Goal: Navigation & Orientation: Find specific page/section

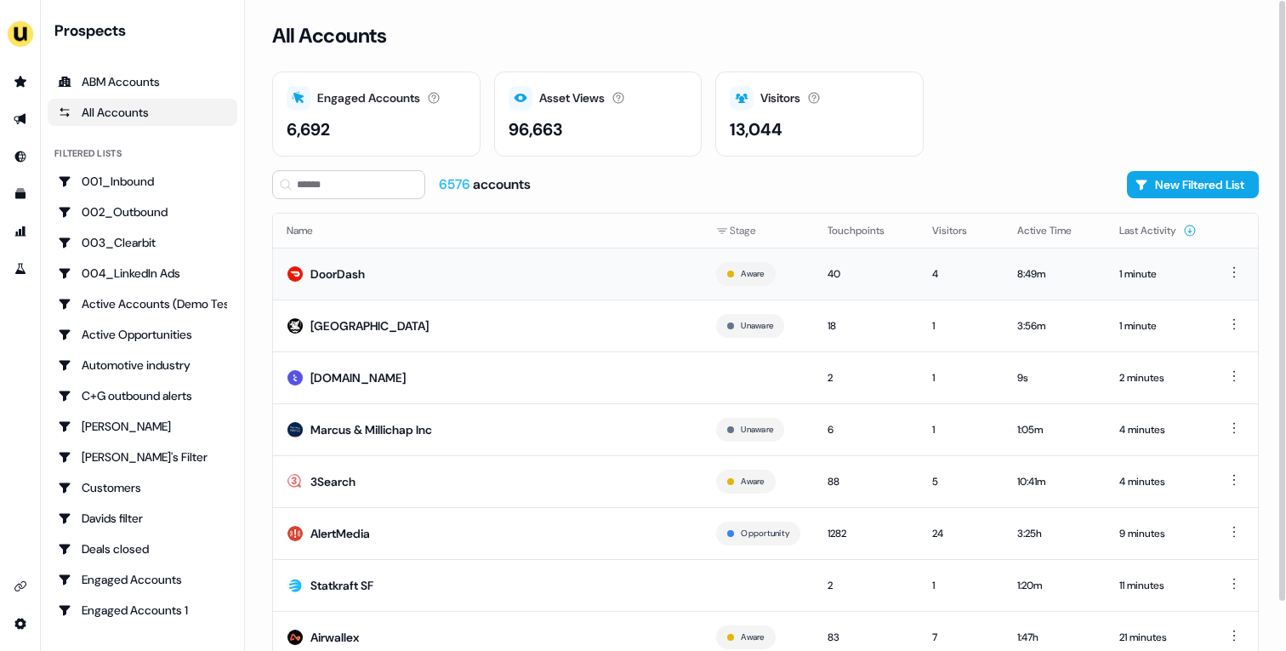
scroll to position [53, 0]
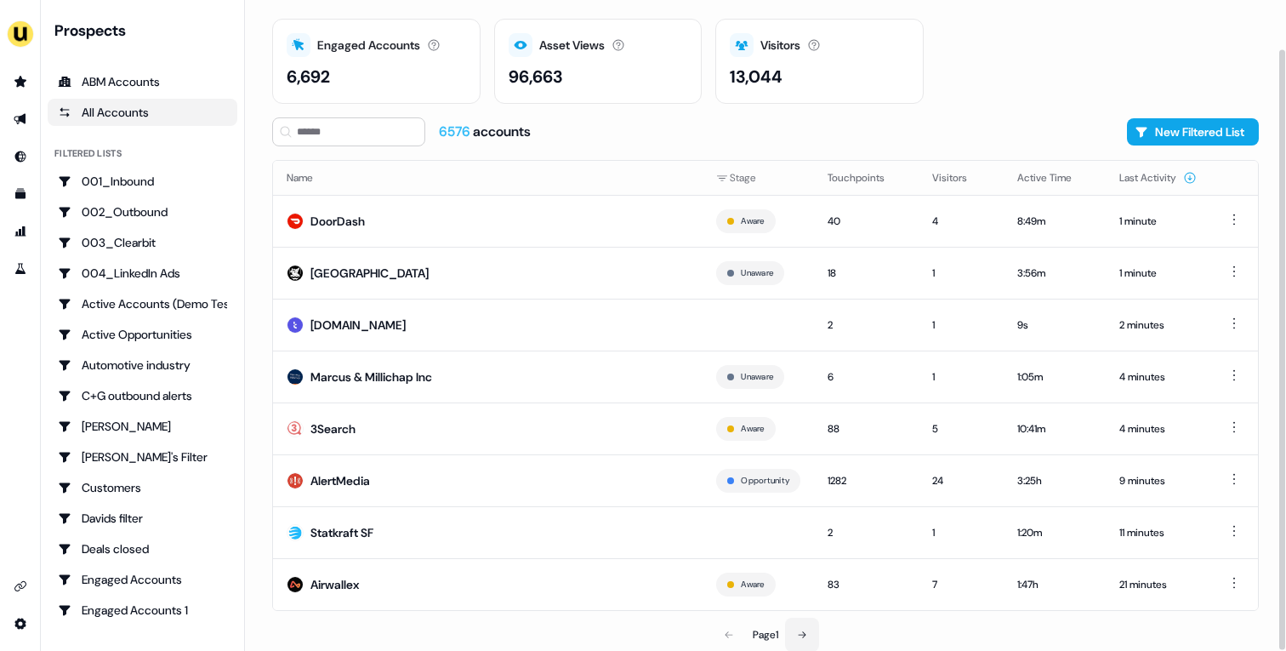
click at [808, 627] on button at bounding box center [802, 634] width 34 height 34
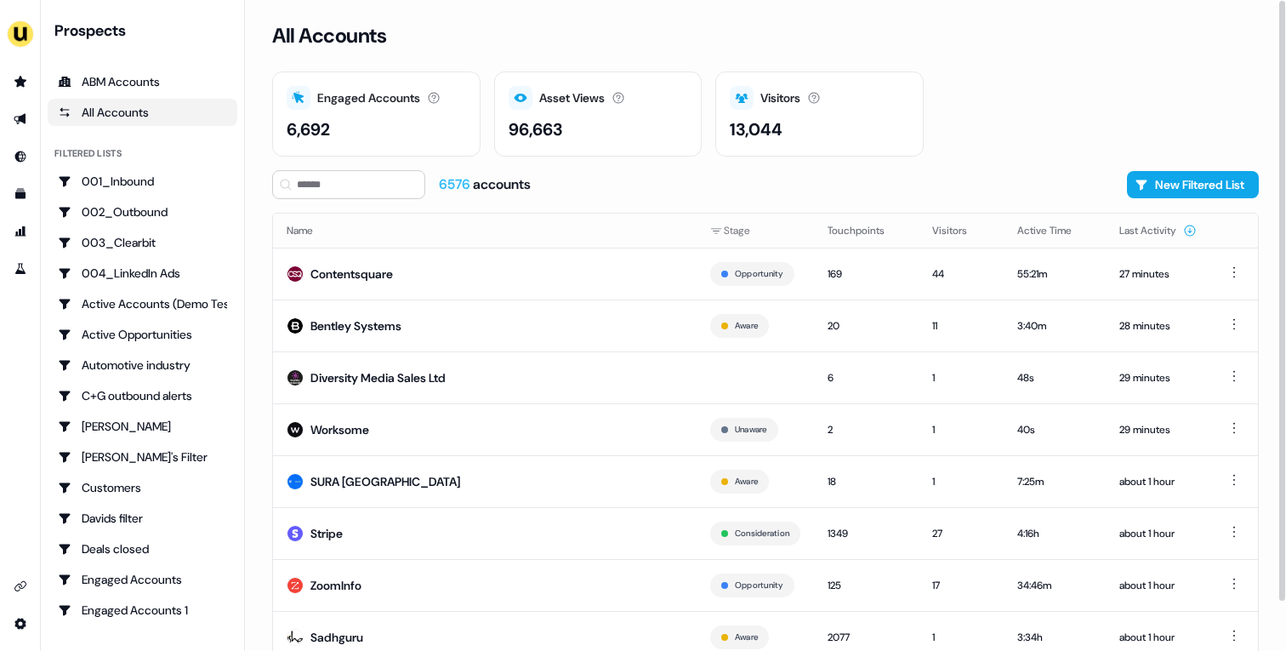
scroll to position [53, 0]
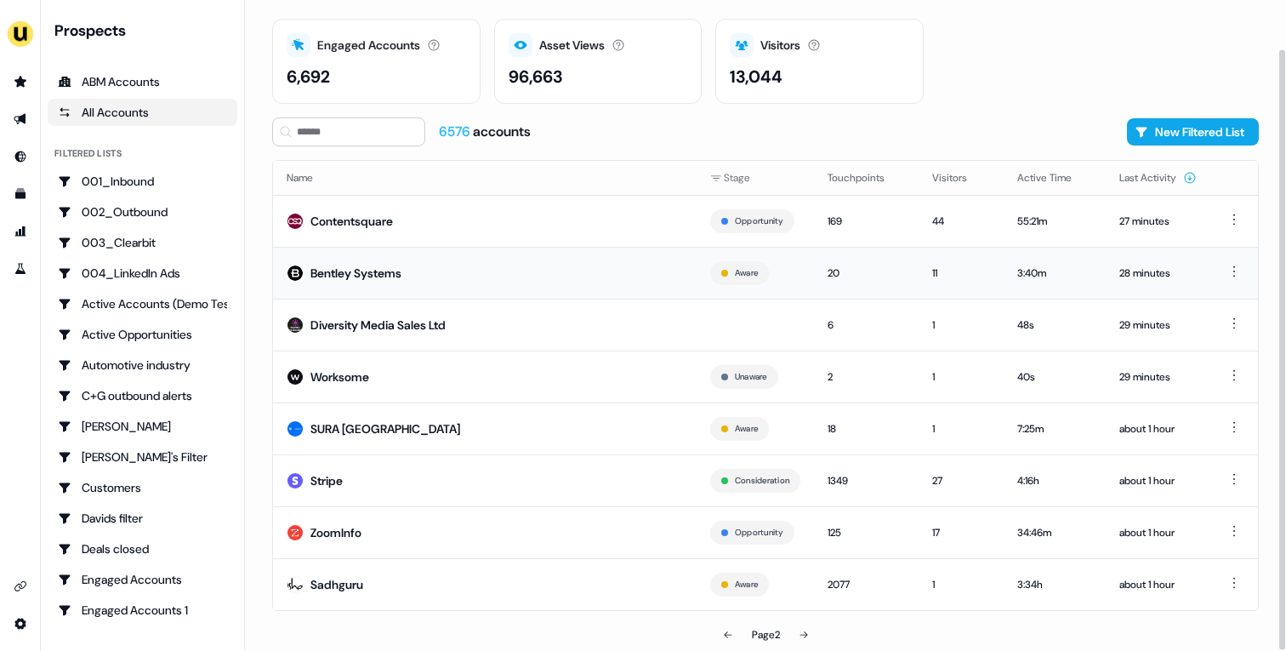
click at [412, 263] on td "Bentley Systems" at bounding box center [484, 273] width 423 height 52
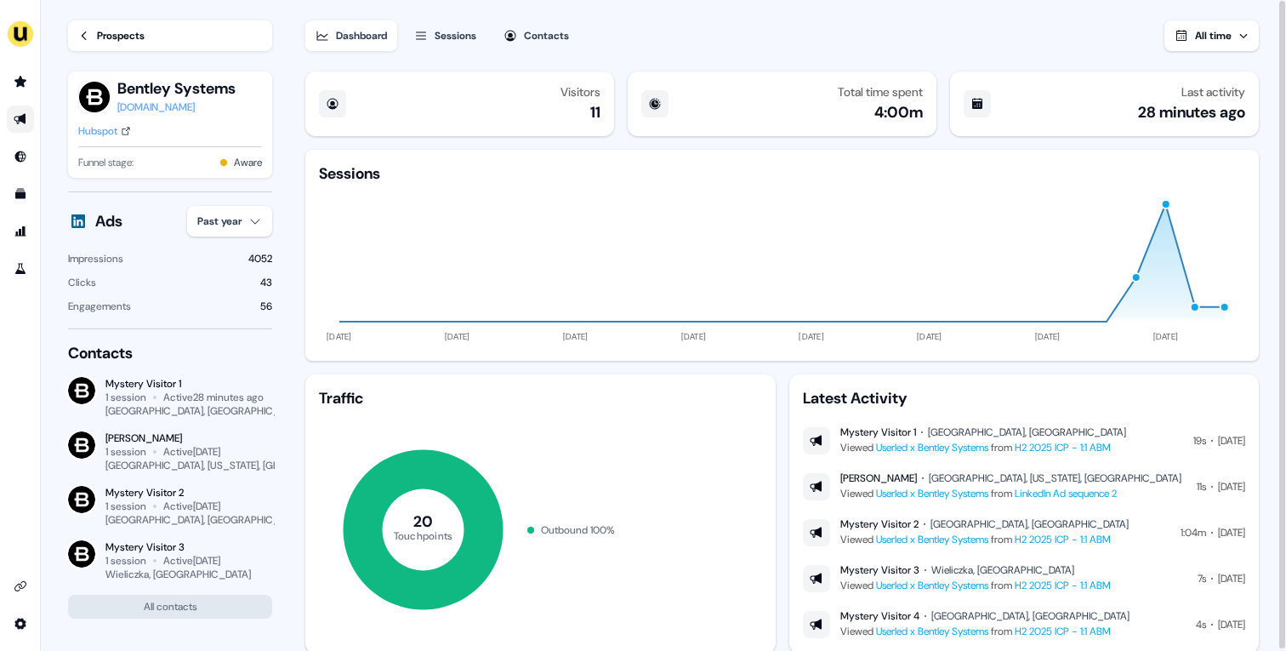
click at [15, 128] on link "Go to outbound experience" at bounding box center [20, 118] width 27 height 27
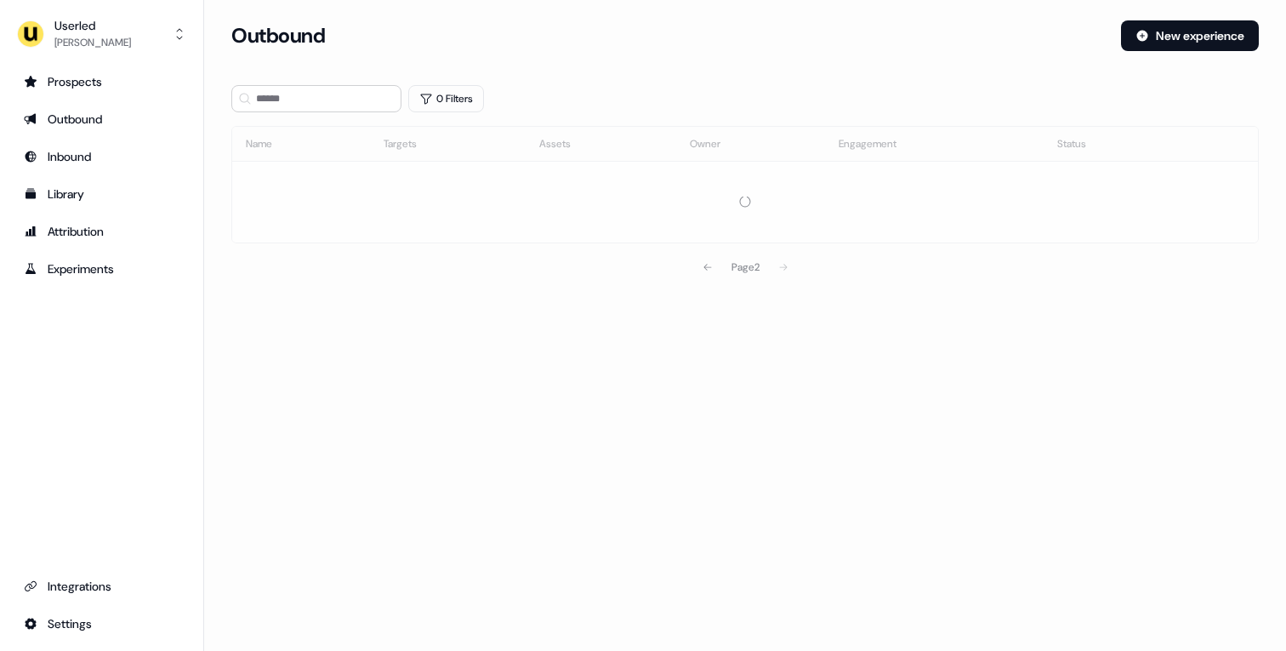
click at [278, 112] on section "Loading... Outbound New experience 0 Filters Name Targets Assets Owner Engageme…" at bounding box center [745, 175] width 1082 height 311
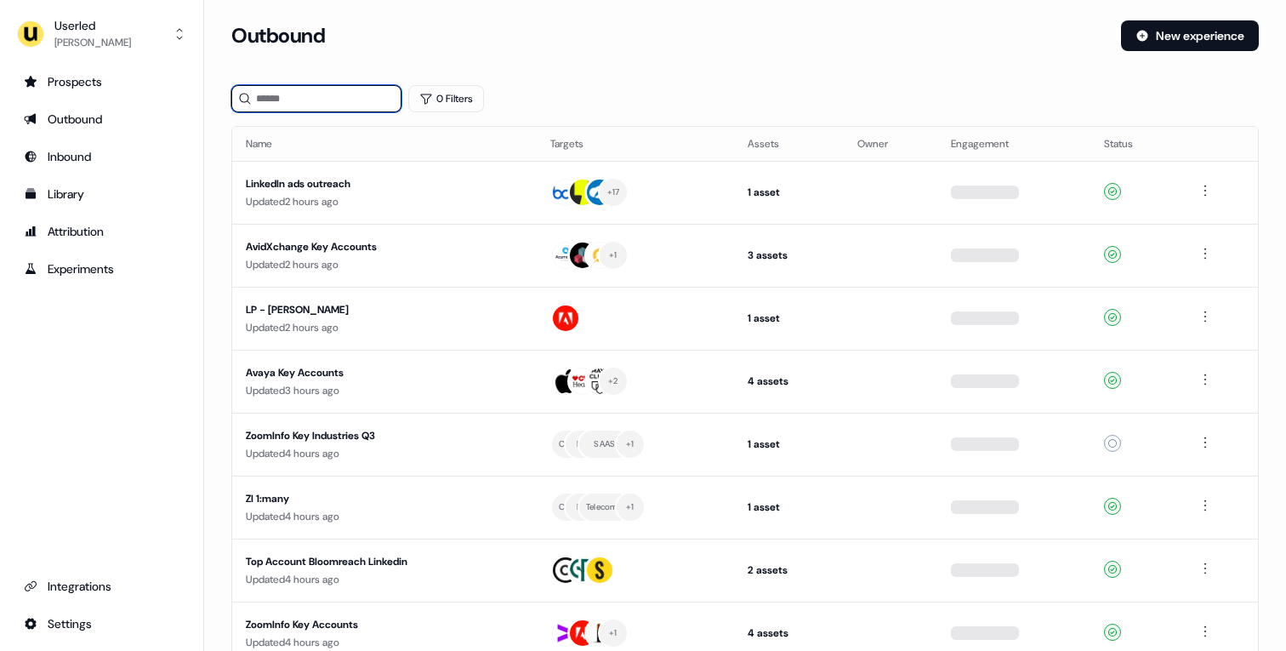
click at [290, 97] on input at bounding box center [316, 98] width 170 height 27
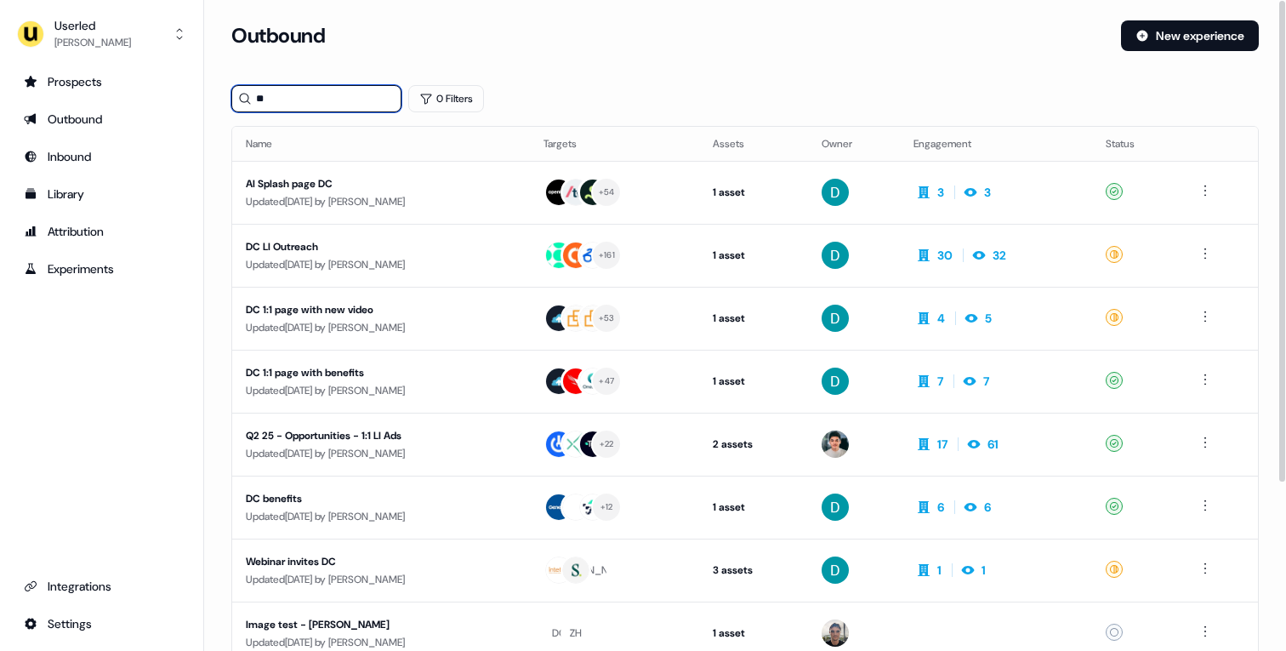
type input "**"
click at [447, 384] on div "Updated 2 months ago by Yann Sarfati" at bounding box center [381, 390] width 270 height 17
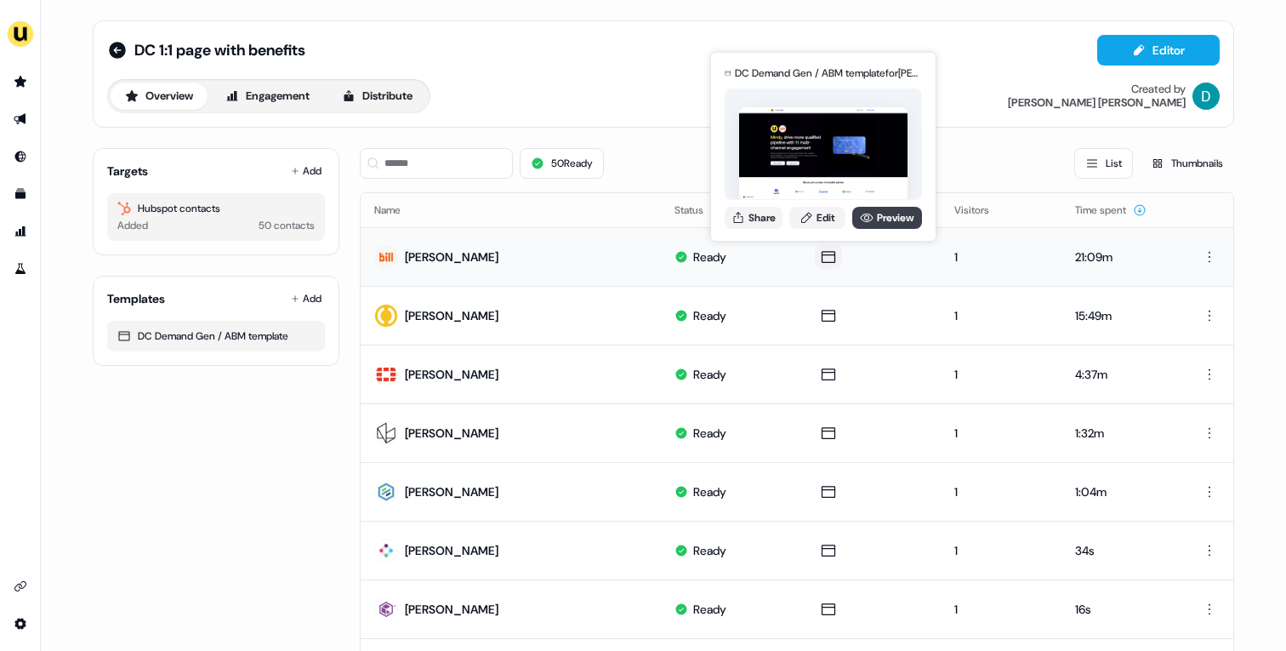
click at [869, 224] on link "Preview" at bounding box center [887, 218] width 70 height 22
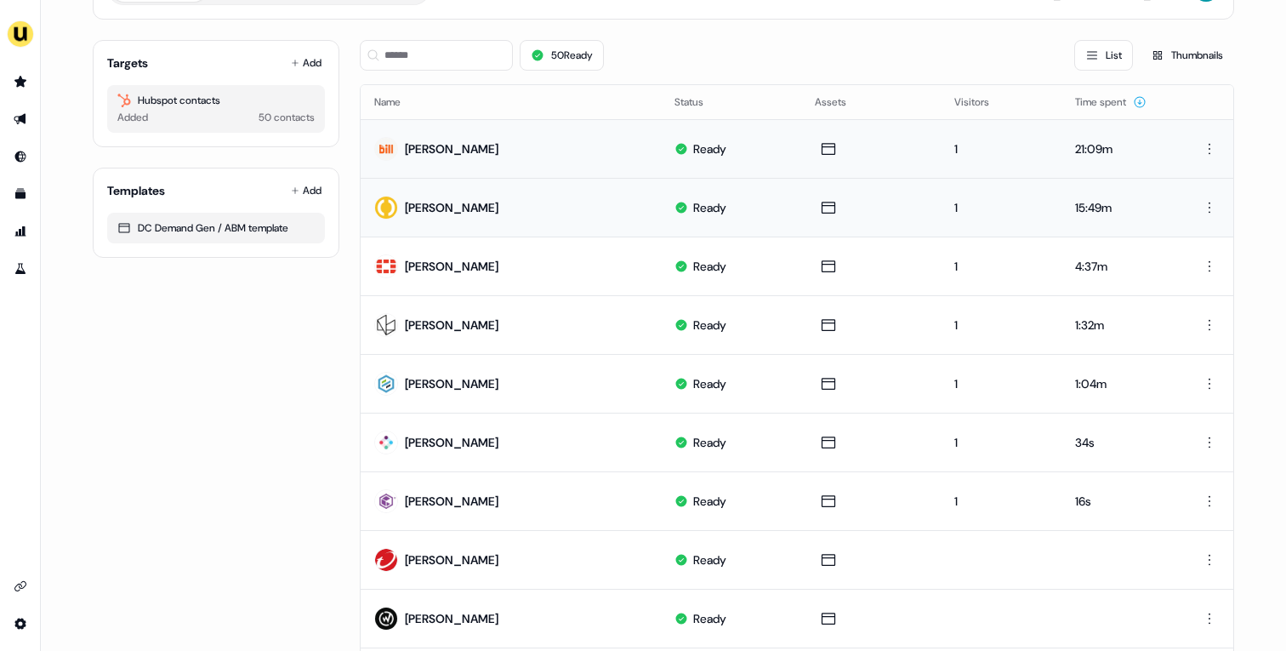
scroll to position [112, 0]
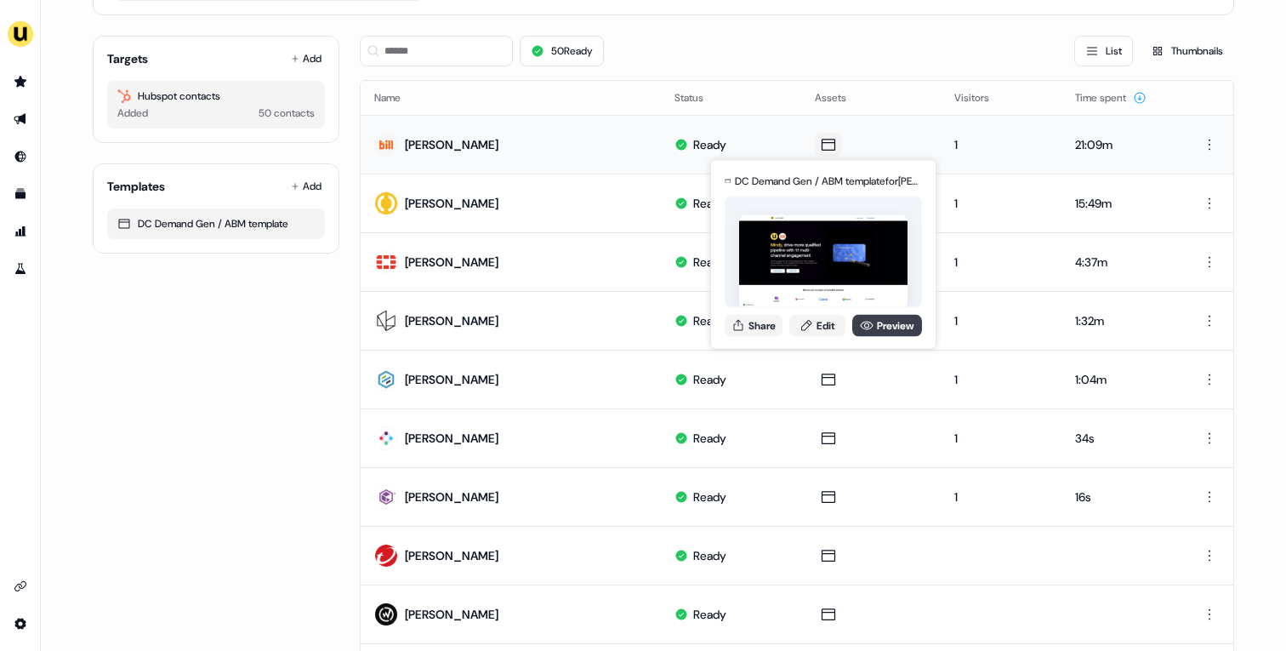
click at [887, 318] on link "Preview" at bounding box center [887, 325] width 70 height 22
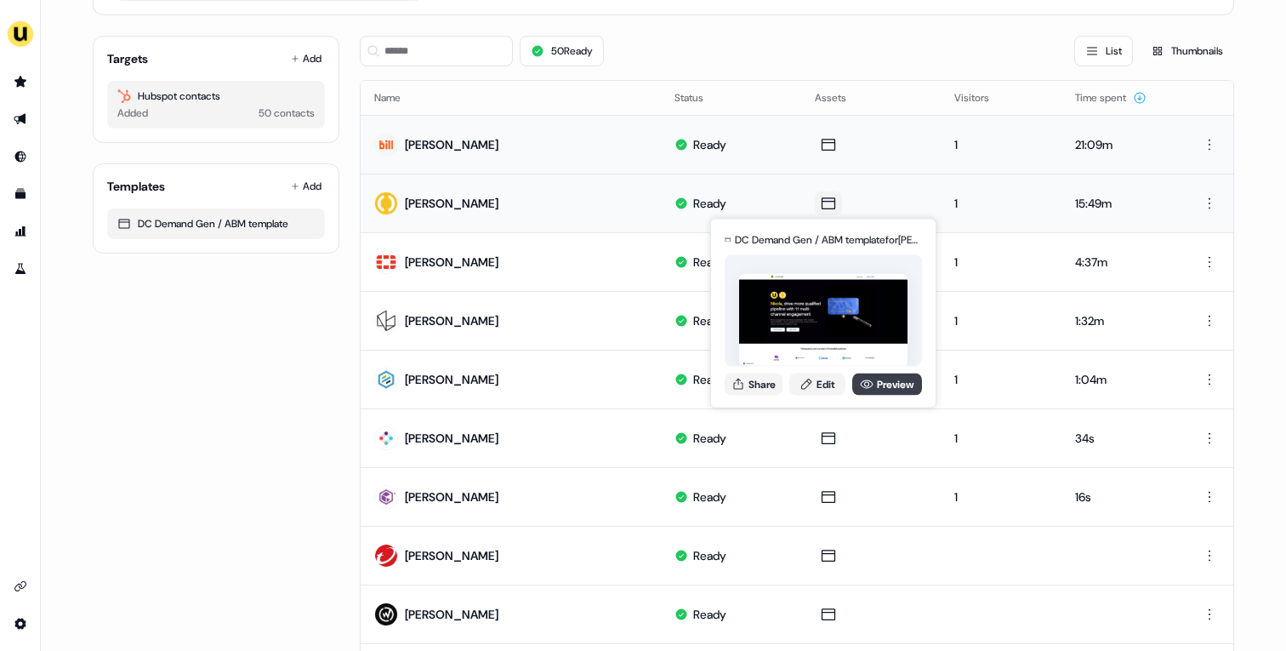
click at [886, 381] on link "Preview" at bounding box center [887, 383] width 70 height 22
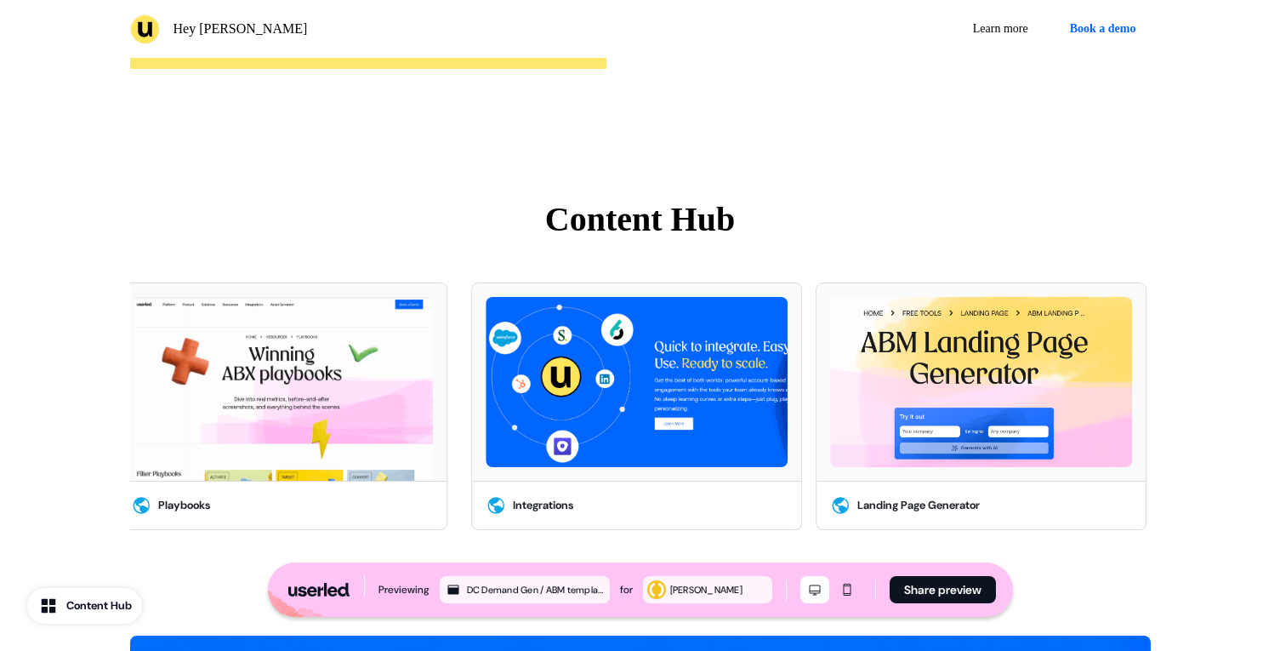
scroll to position [4379, 0]
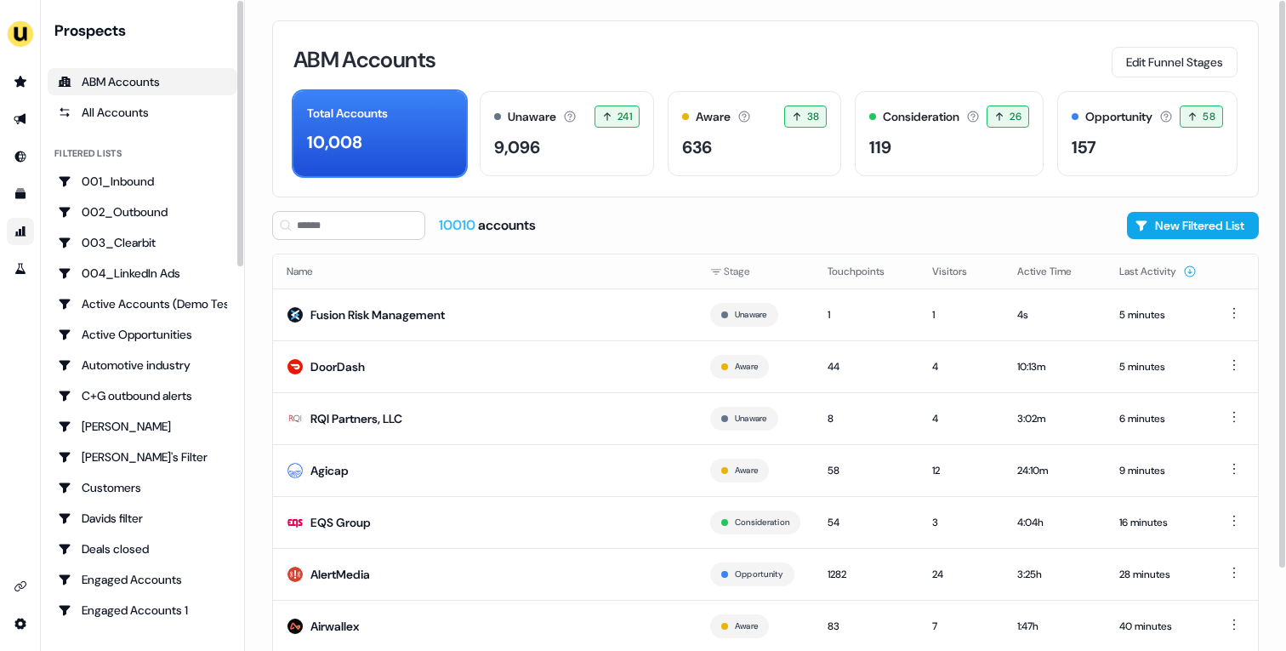
click at [12, 236] on link "Go to attribution" at bounding box center [20, 231] width 27 height 27
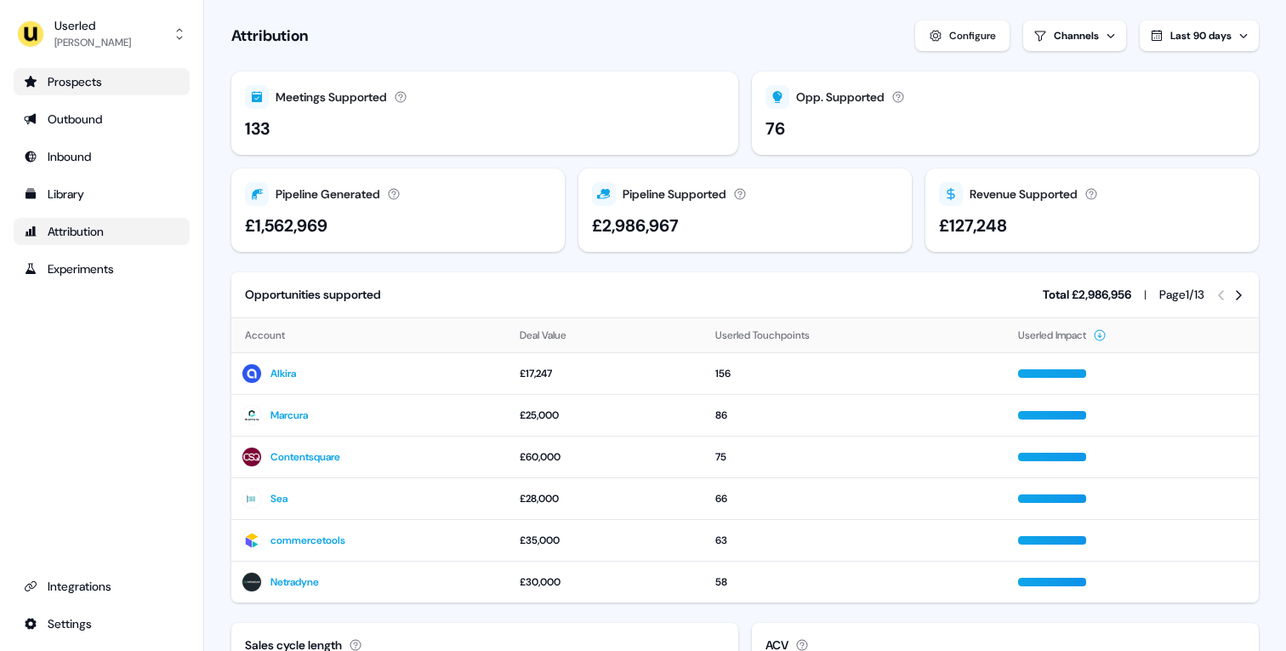
click at [100, 77] on div "Prospects" at bounding box center [102, 81] width 156 height 17
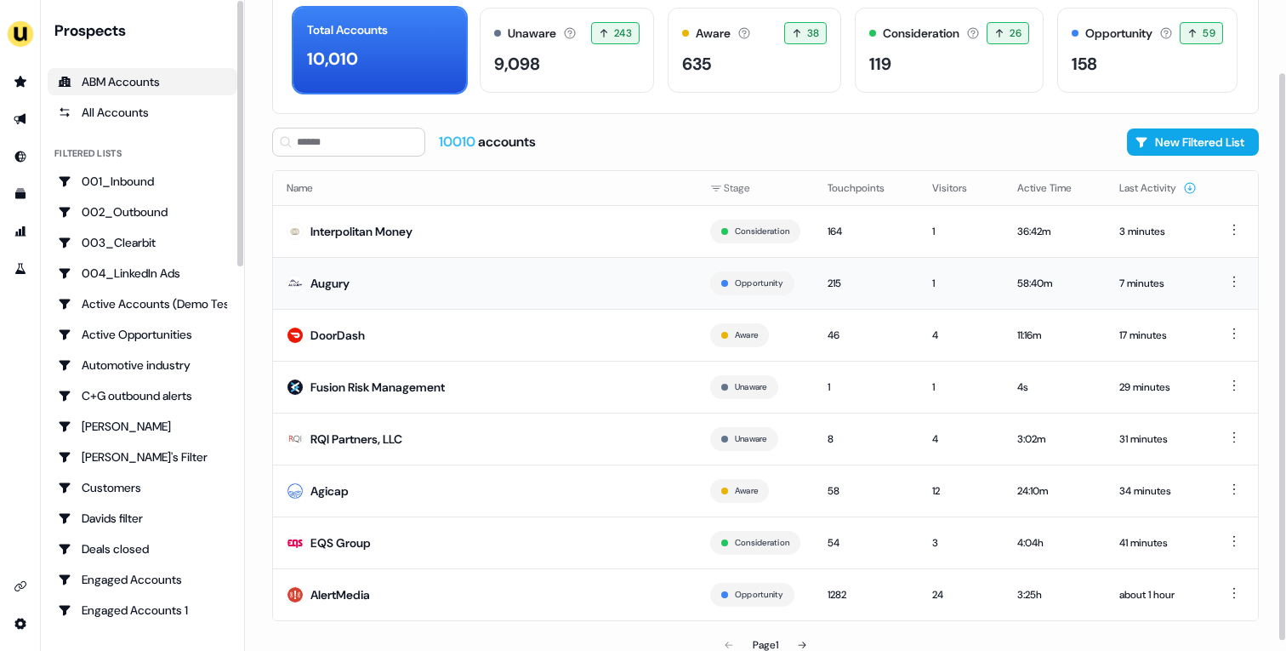
scroll to position [86, 0]
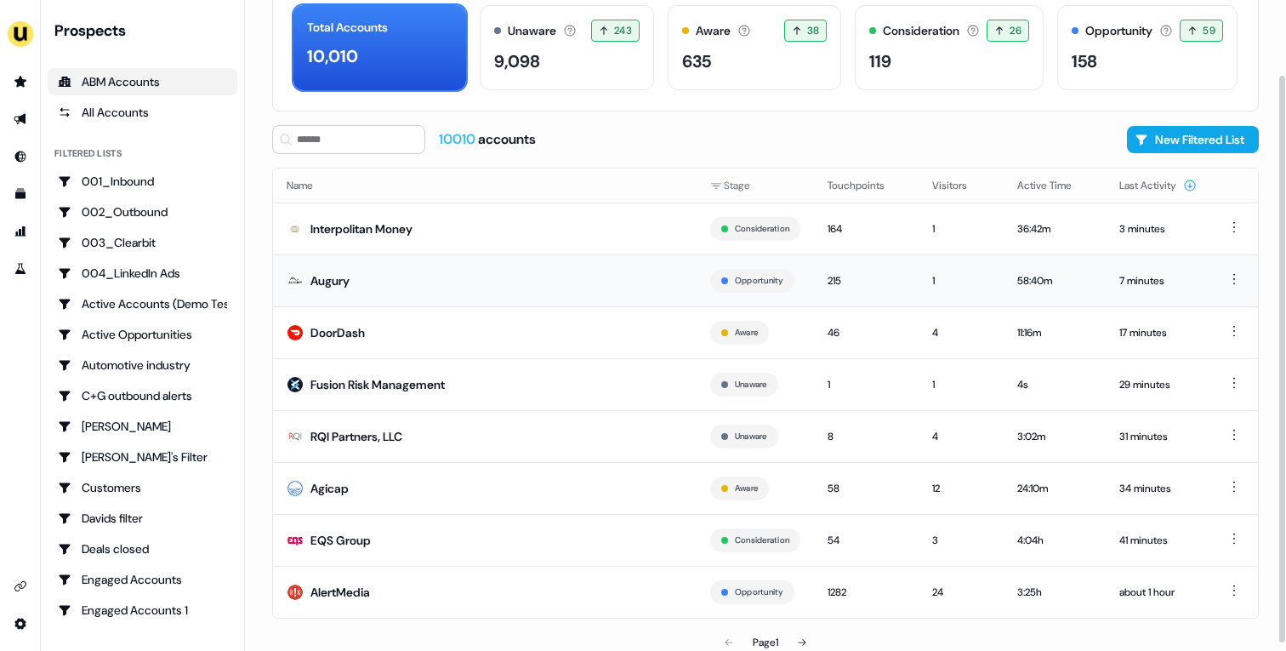
click at [524, 287] on td "Augury" at bounding box center [484, 280] width 423 height 52
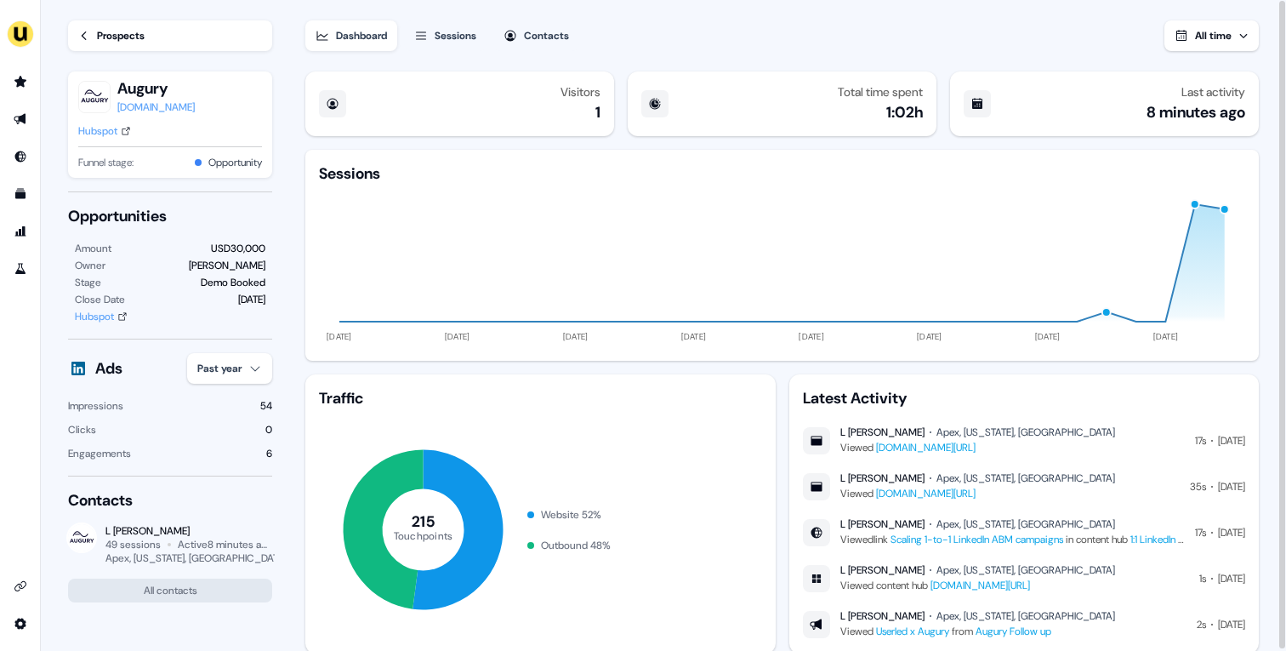
click at [111, 136] on div "Hubspot" at bounding box center [97, 130] width 39 height 17
click at [136, 38] on div "Prospects" at bounding box center [121, 35] width 48 height 17
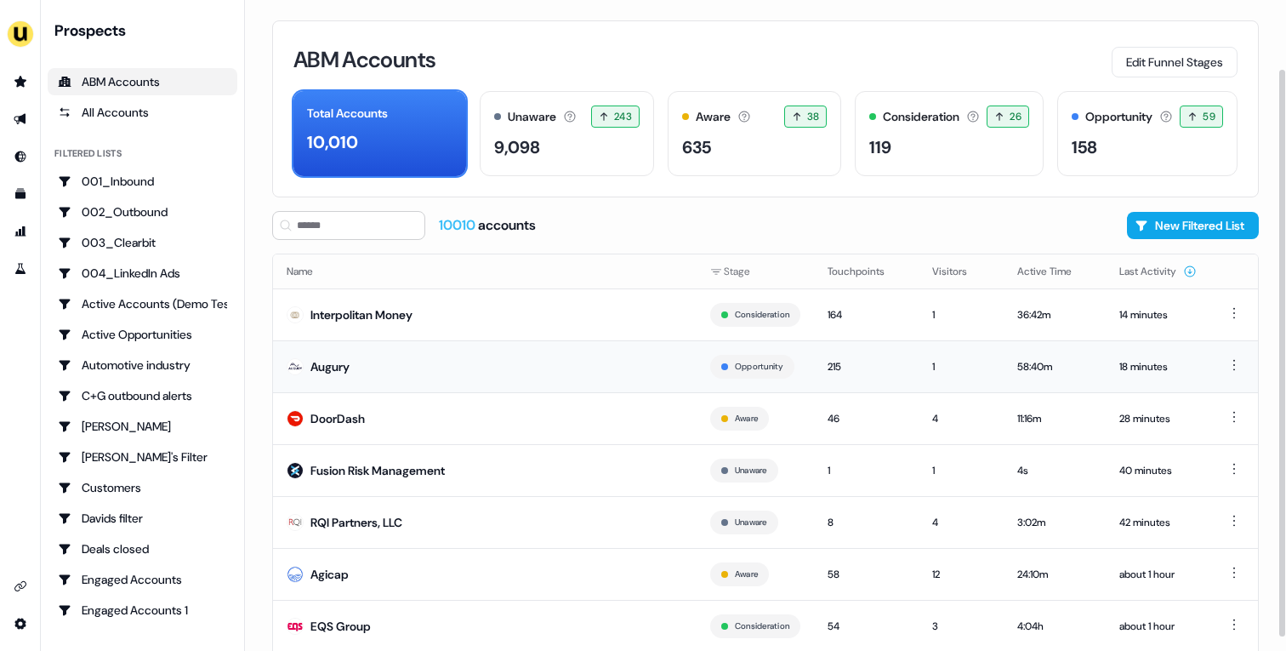
scroll to position [94, 0]
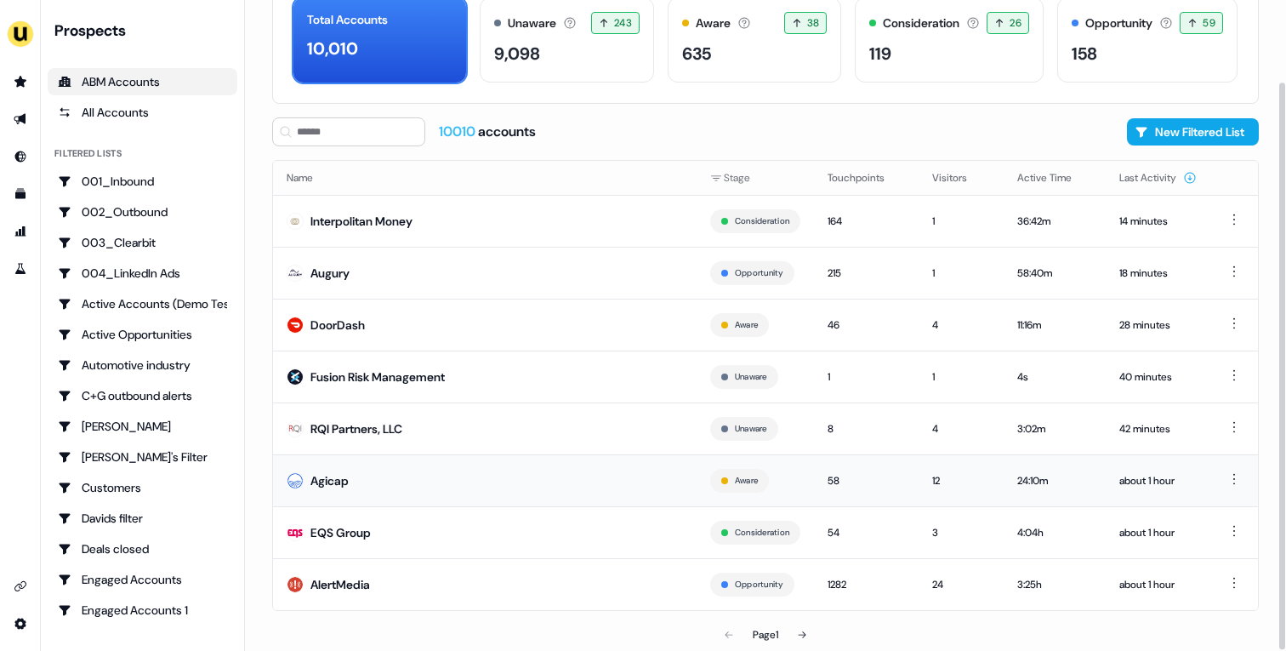
click at [565, 476] on td "Agicap" at bounding box center [484, 480] width 423 height 52
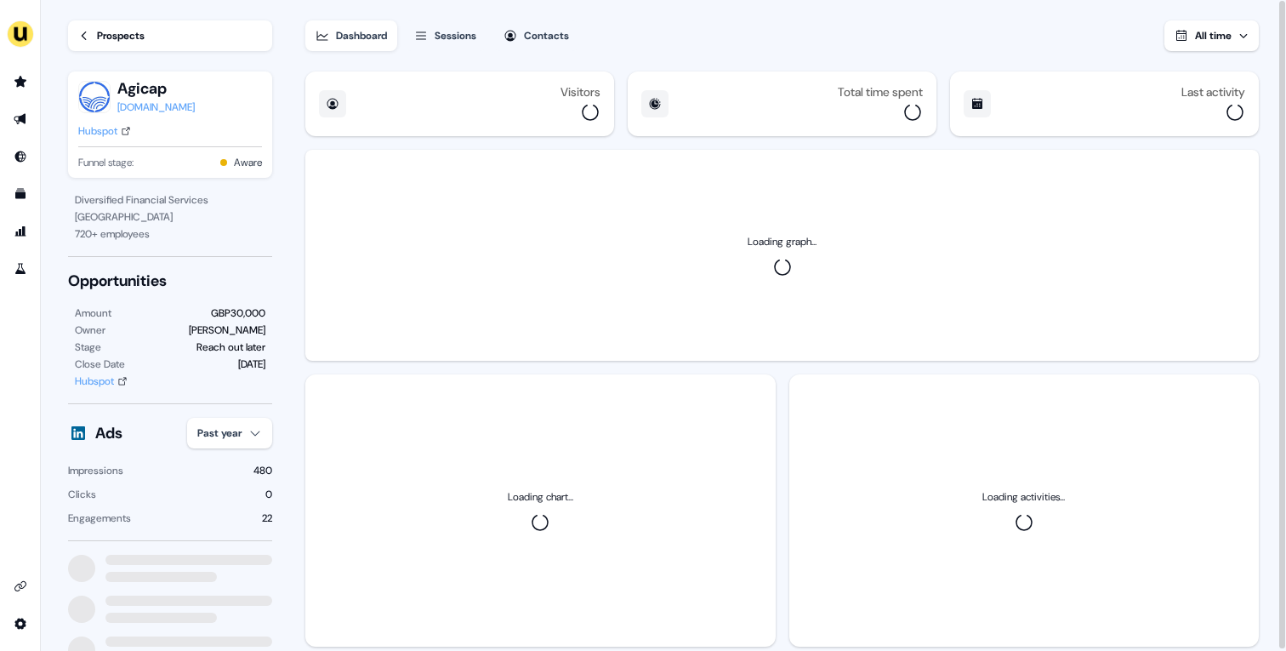
click at [115, 134] on div "Hubspot" at bounding box center [97, 130] width 39 height 17
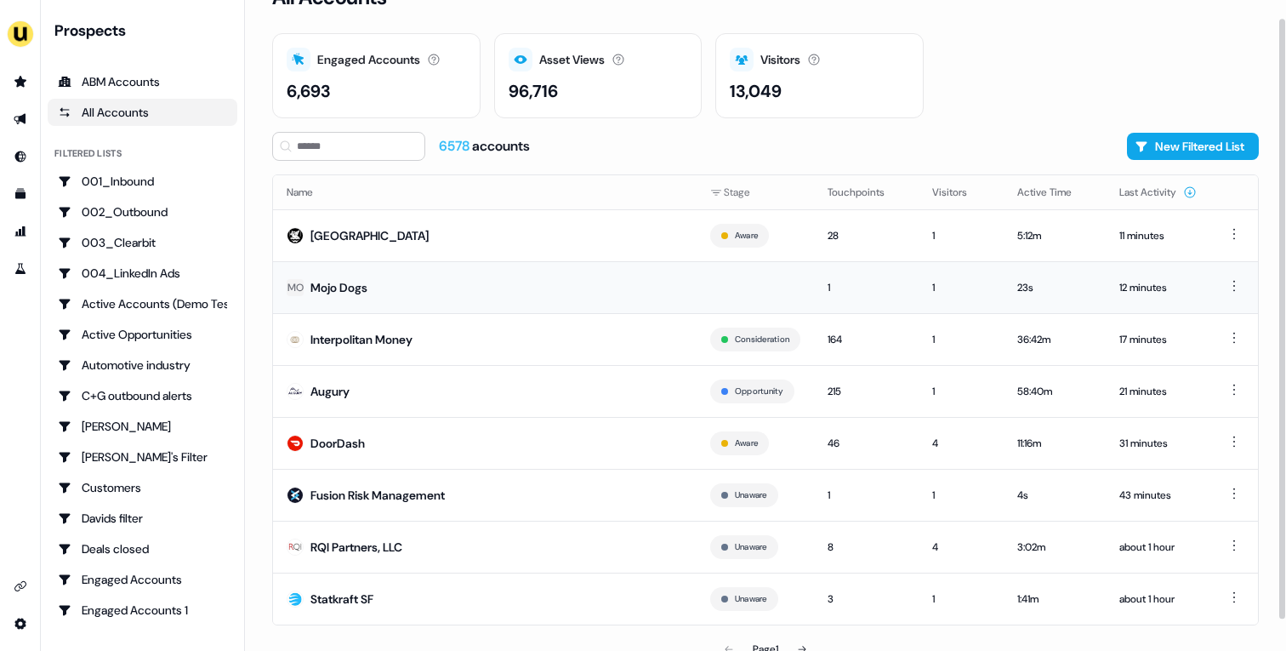
scroll to position [53, 0]
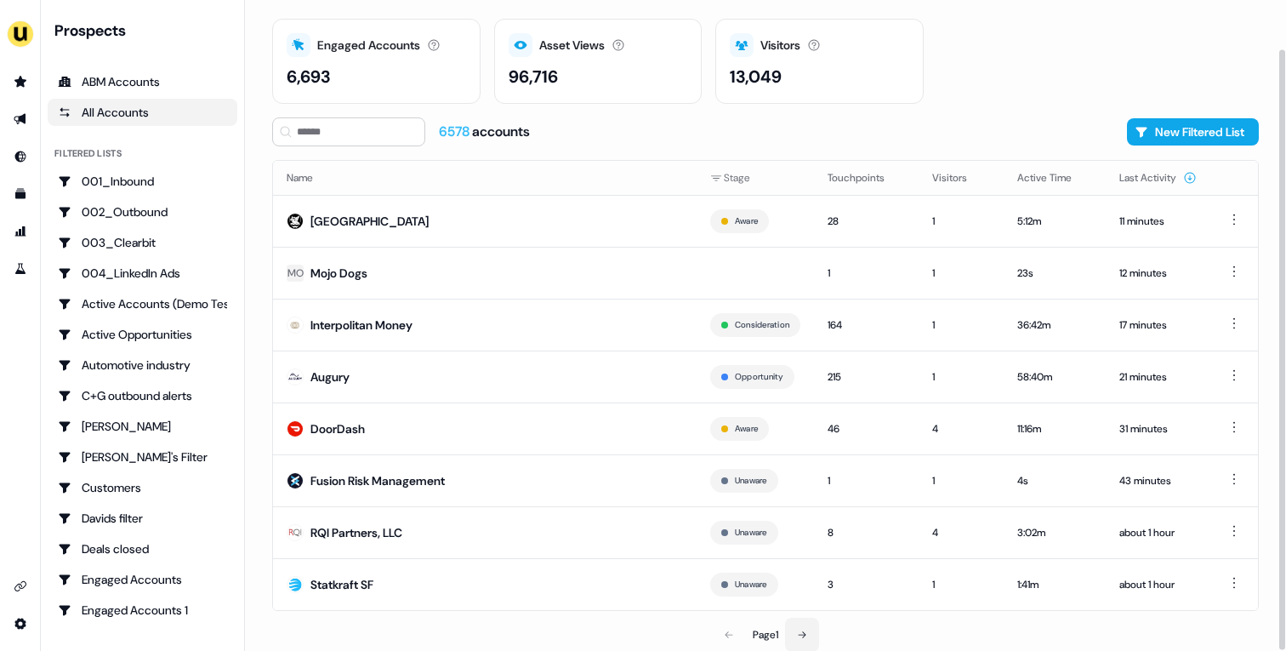
click at [806, 630] on icon at bounding box center [802, 634] width 10 height 10
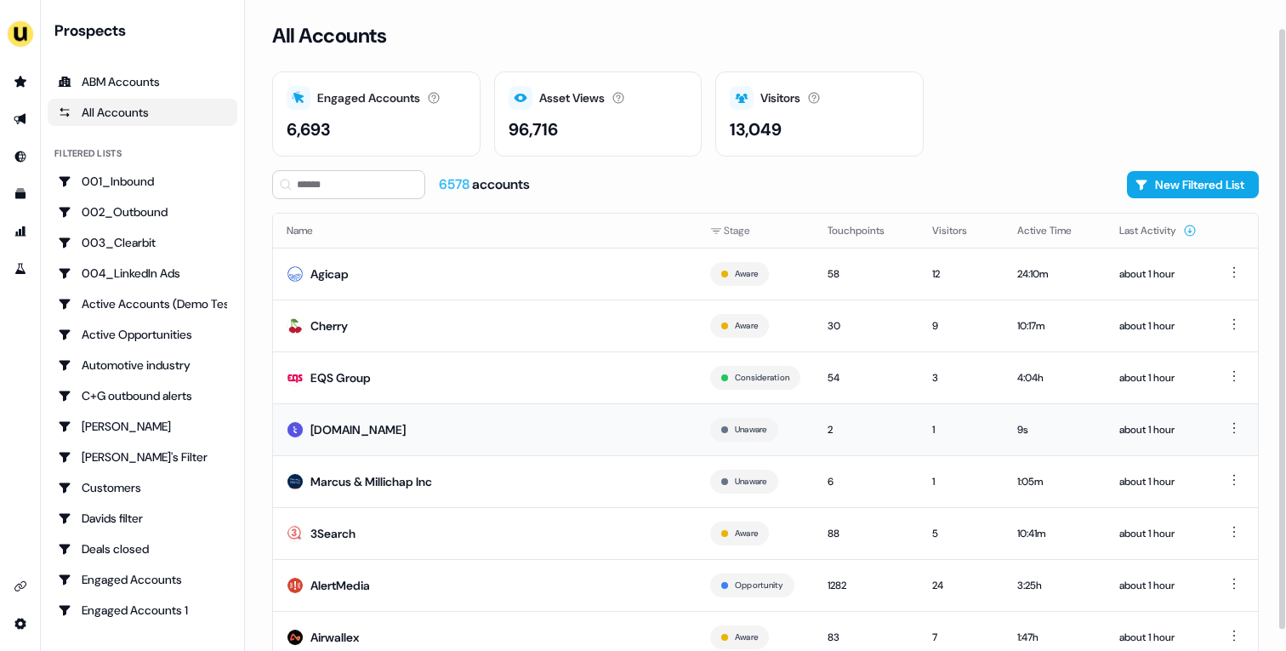
scroll to position [53, 0]
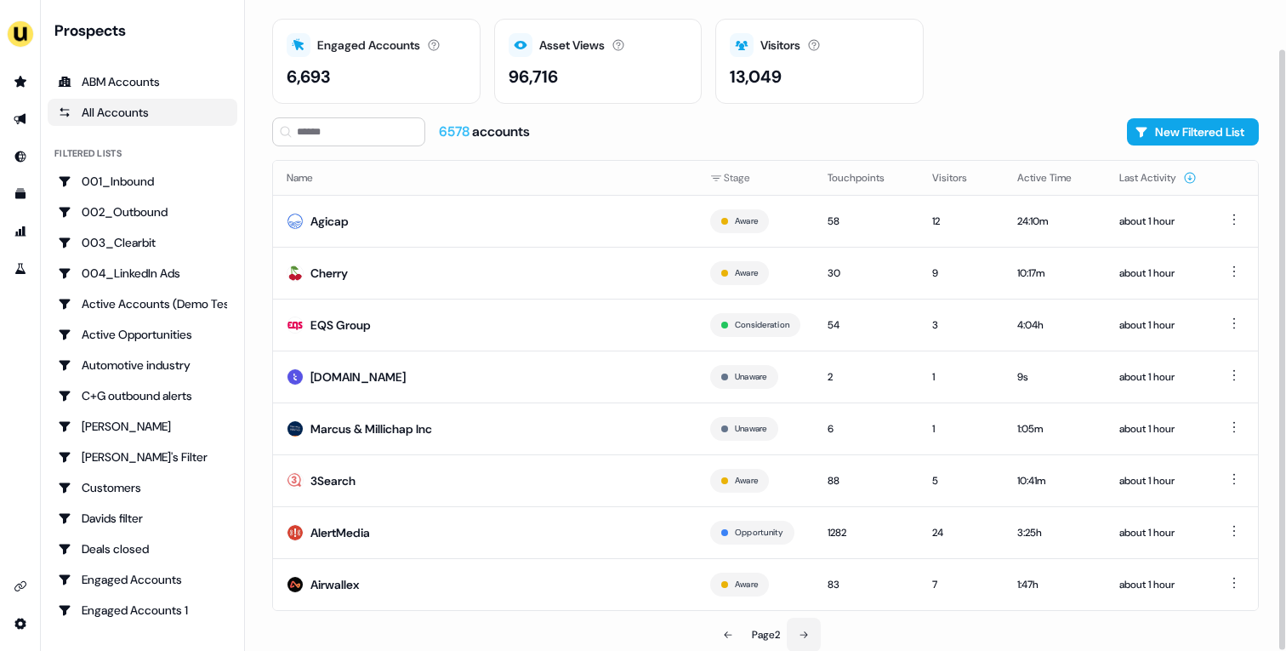
click at [804, 624] on button at bounding box center [804, 634] width 34 height 34
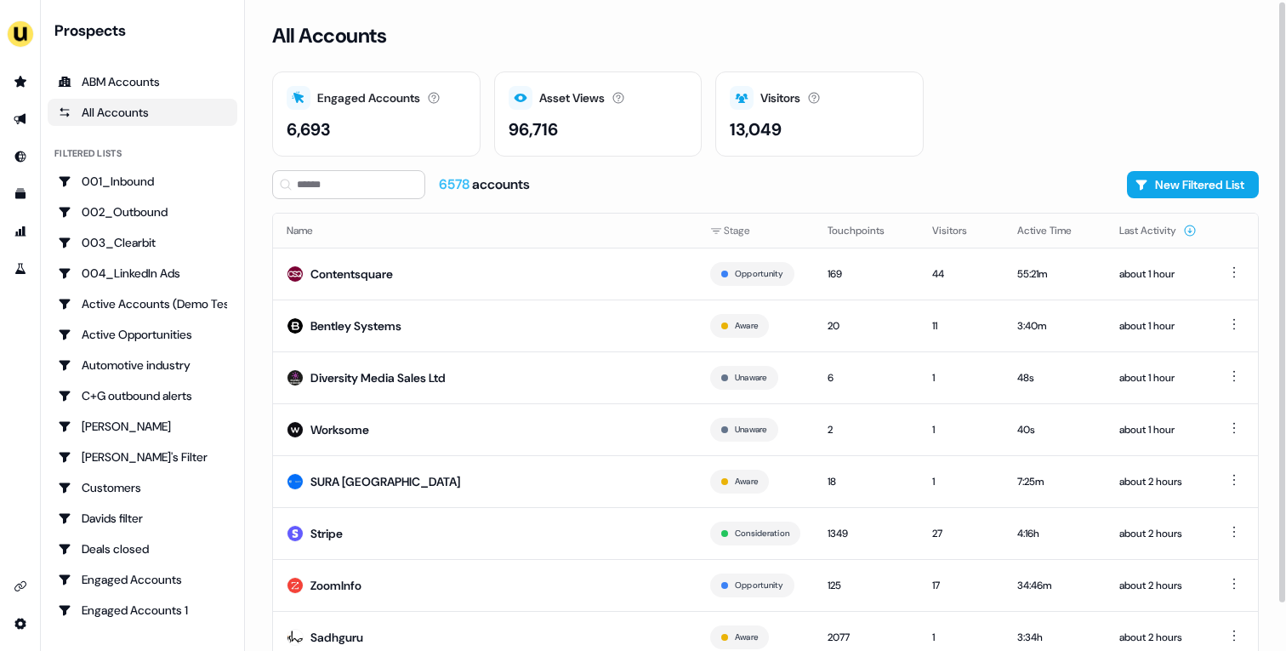
scroll to position [53, 0]
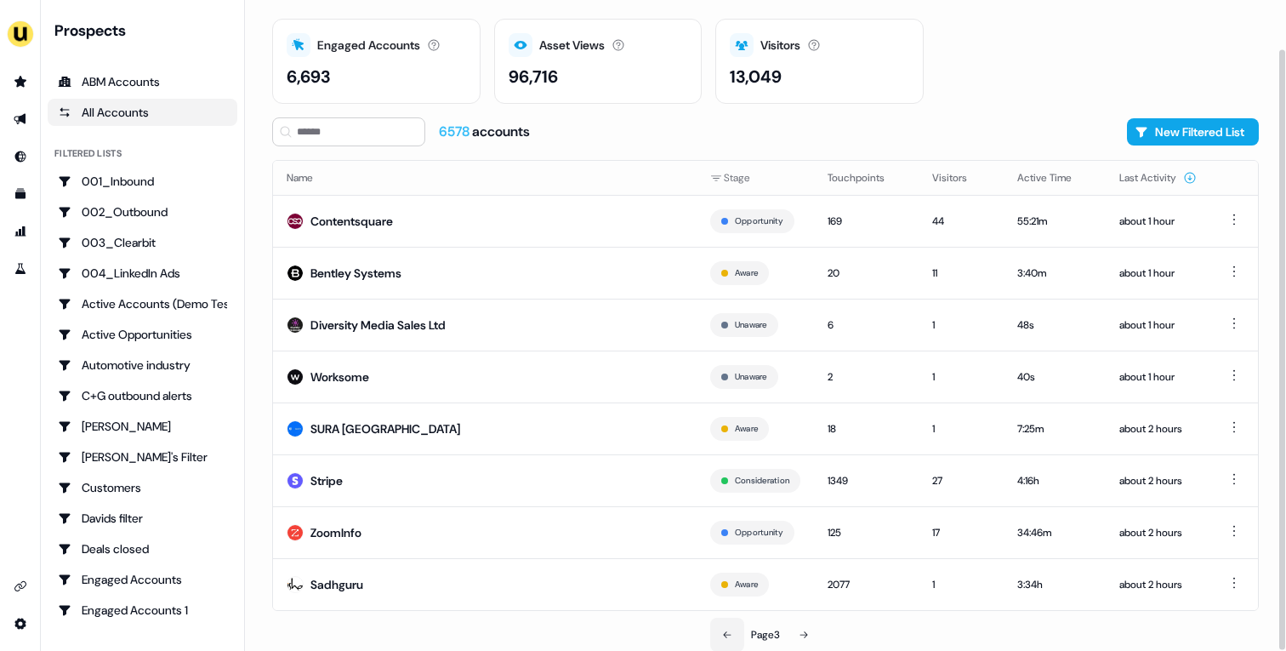
click at [730, 639] on button at bounding box center [727, 634] width 34 height 34
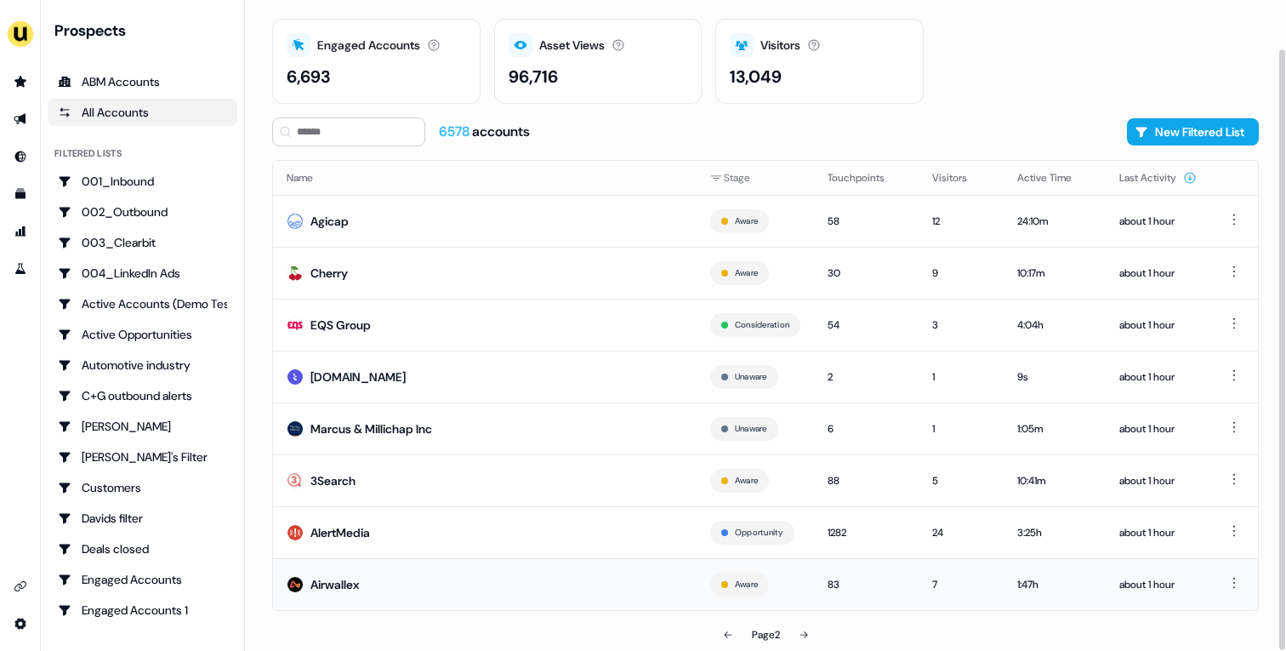
click at [479, 565] on td "Airwallex" at bounding box center [484, 584] width 423 height 52
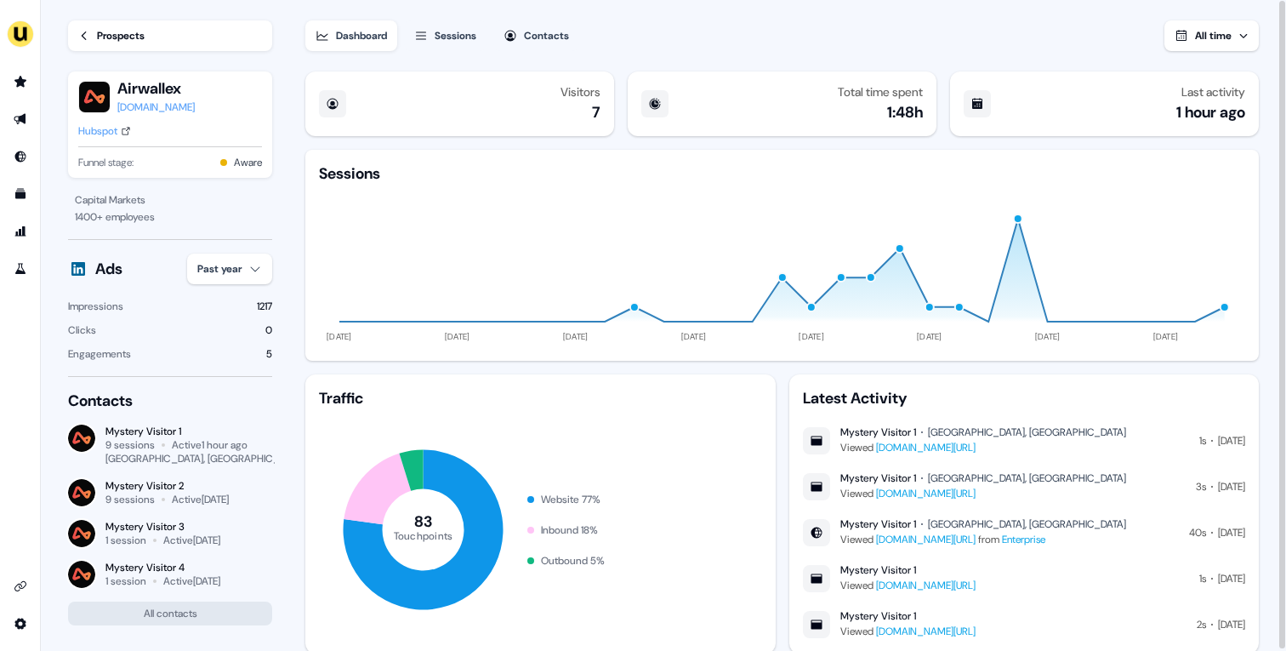
scroll to position [48, 0]
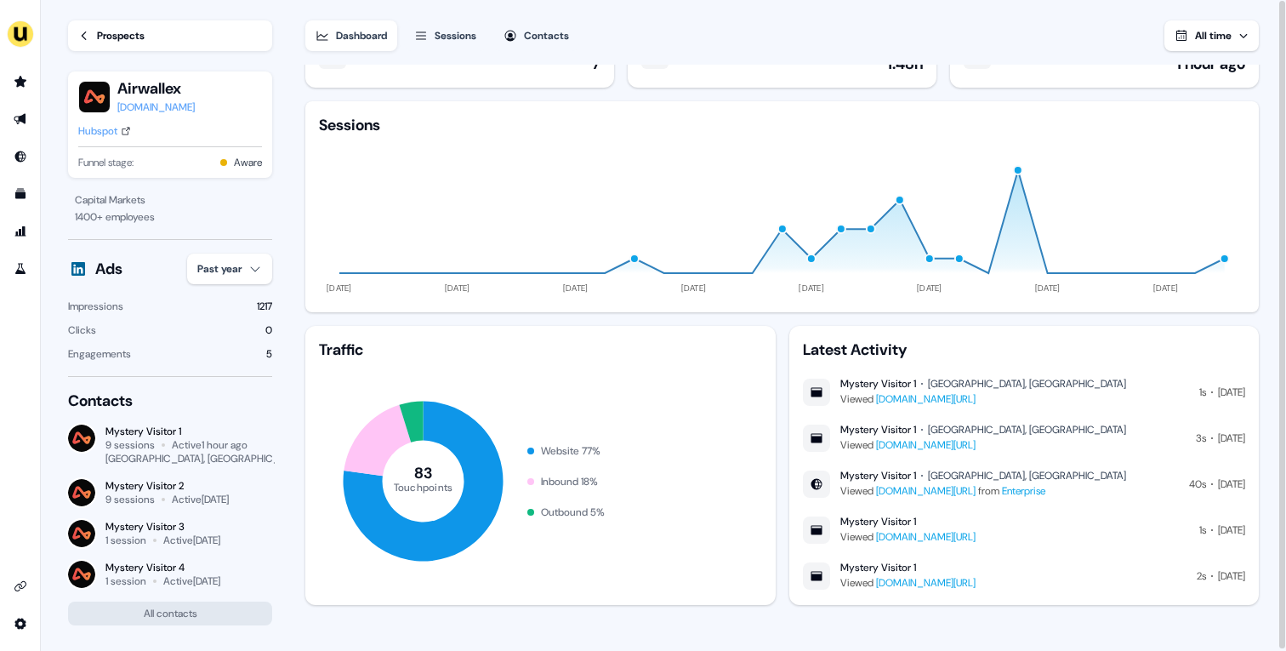
click at [116, 131] on div "Hubspot" at bounding box center [97, 130] width 39 height 17
click at [113, 137] on div "Hubspot" at bounding box center [97, 130] width 39 height 17
